Goal: Navigation & Orientation: Find specific page/section

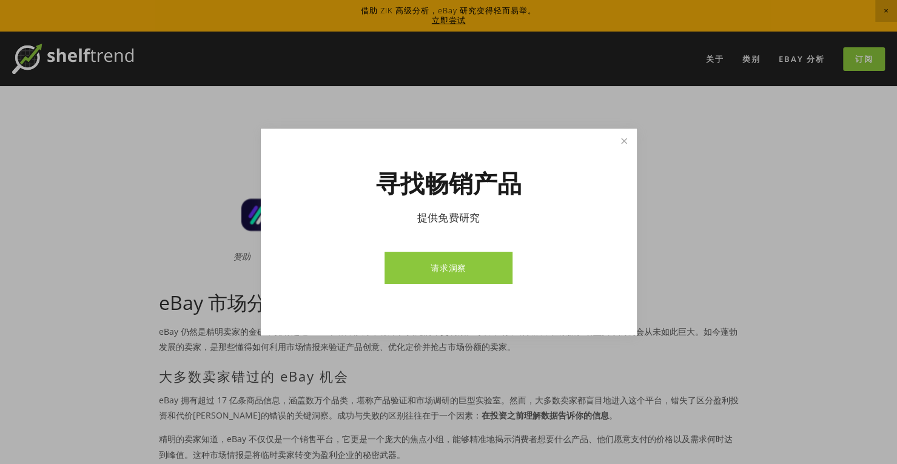
click at [460, 267] on font "请求洞察" at bounding box center [448, 268] width 36 height 12
click at [621, 144] on link "关闭" at bounding box center [623, 140] width 21 height 21
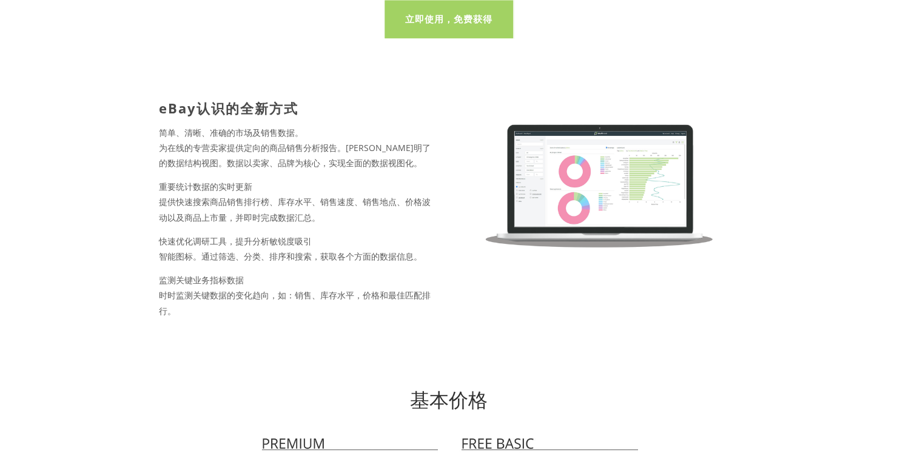
click at [457, 38] on link "立即使用，免费获得" at bounding box center [448, 19] width 129 height 38
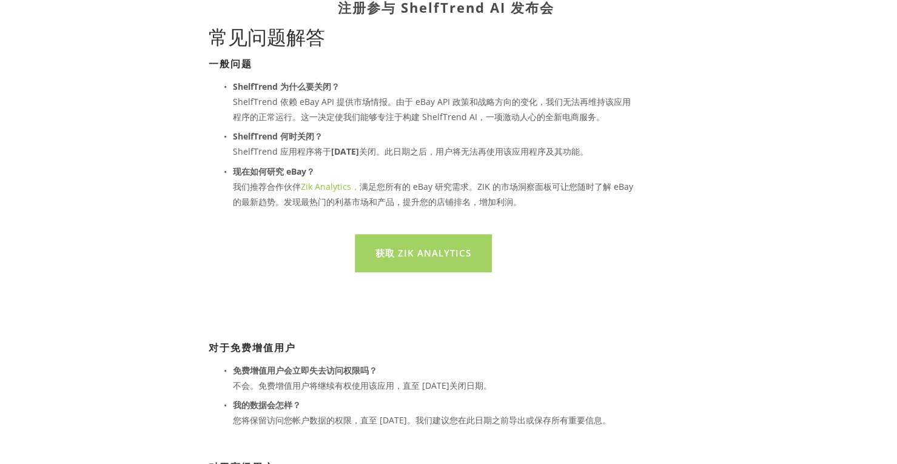
click at [433, 256] on font "获取 Zik Analytics" at bounding box center [423, 253] width 96 height 12
